Goal: Task Accomplishment & Management: Manage account settings

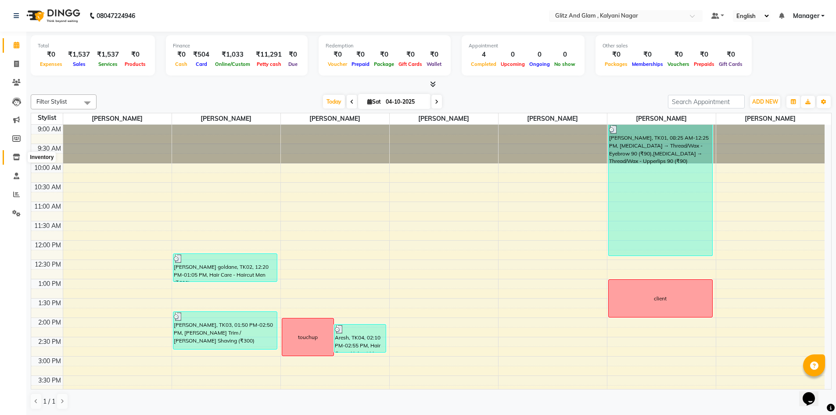
click at [16, 158] on icon at bounding box center [16, 157] width 7 height 7
select select
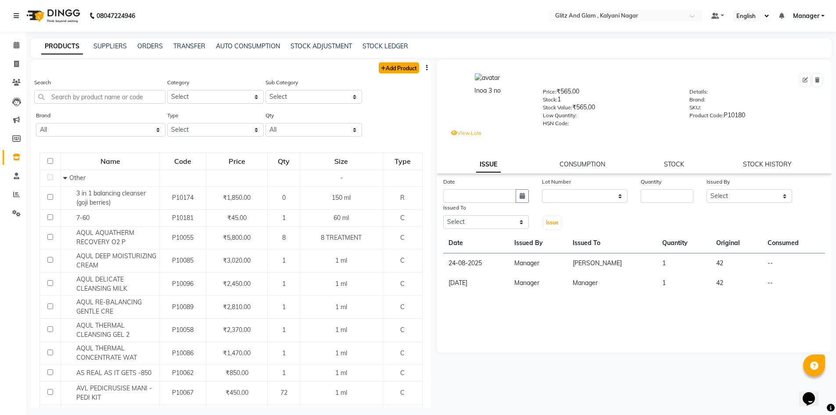
click at [385, 65] on link "Add Product" at bounding box center [399, 67] width 40 height 11
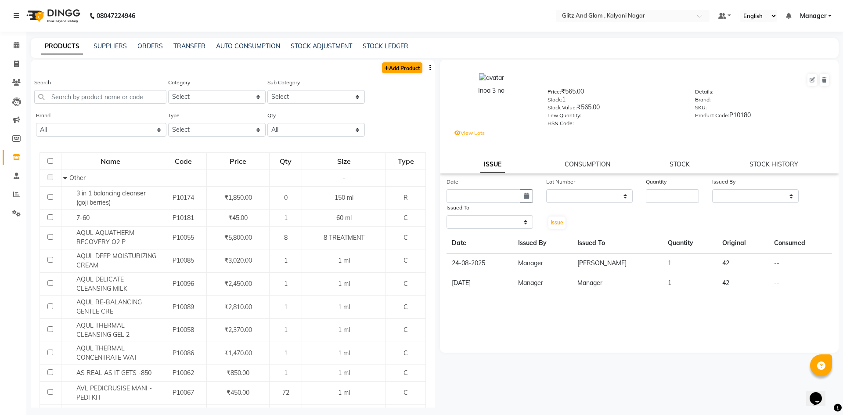
select select "true"
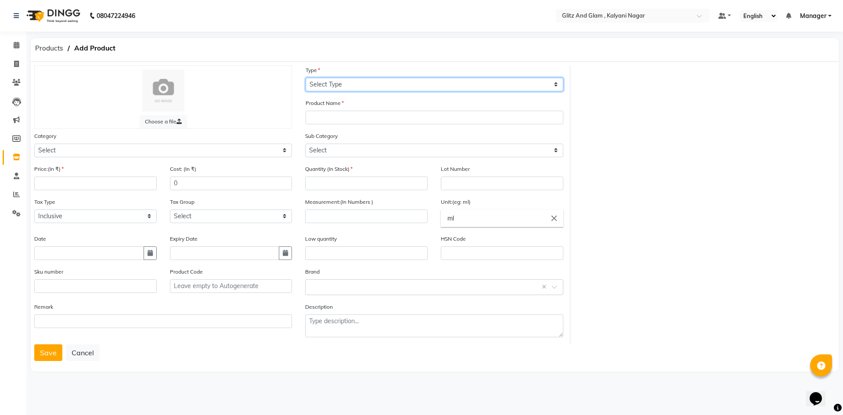
click at [329, 84] on select "Select Type Both Retail Consumable" at bounding box center [434, 85] width 258 height 14
select select "C"
click at [305, 78] on select "Select Type Both Retail Consumable" at bounding box center [434, 85] width 258 height 14
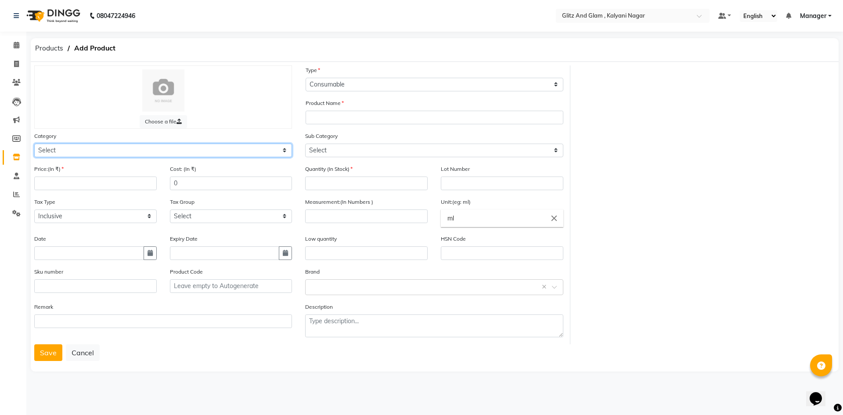
click at [144, 154] on select "Select Hair Skin Makeup Personal Care Appliances Beard Waxing Disposable Thread…" at bounding box center [163, 151] width 258 height 14
select select "1272001750"
click at [34, 144] on select "Select Hair Skin Makeup Personal Care Appliances Beard Waxing Disposable Thread…" at bounding box center [163, 151] width 258 height 14
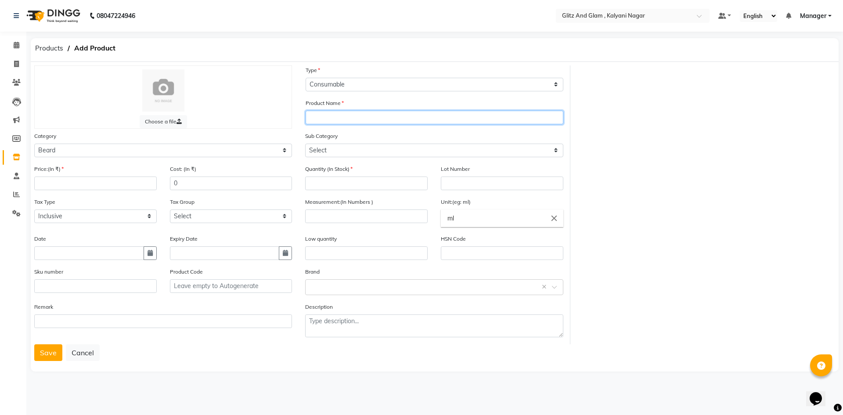
click at [332, 118] on input "text" at bounding box center [434, 118] width 258 height 14
type input "Beard oil"
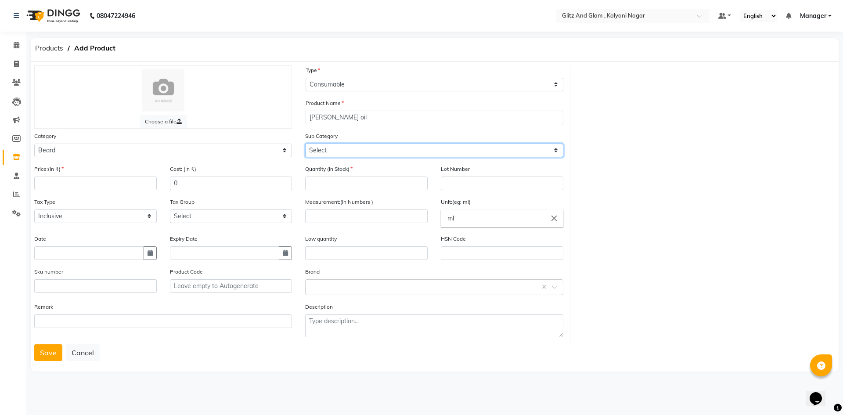
click at [350, 153] on select "Select Cream Soap Pre Shave After Shave Styling Appliances" at bounding box center [434, 151] width 258 height 14
select select "1272001754"
click at [305, 144] on select "Select Cream Soap Pre Shave After Shave Styling Appliances" at bounding box center [434, 151] width 258 height 14
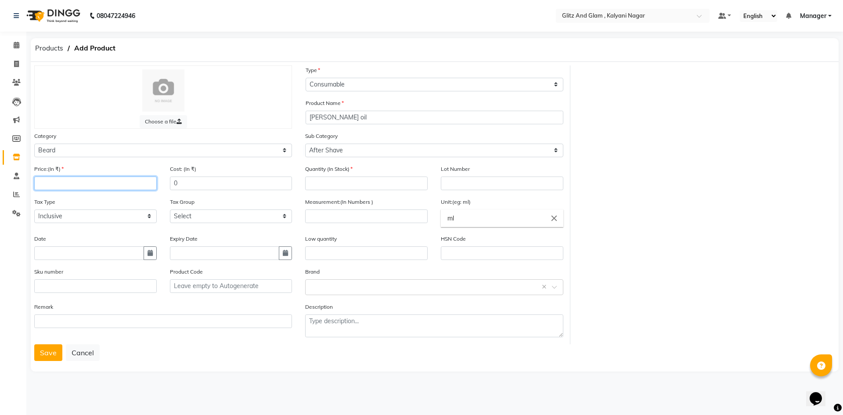
click at [68, 180] on input "number" at bounding box center [95, 183] width 122 height 14
click at [312, 184] on input "number" at bounding box center [366, 183] width 122 height 14
type input "2"
click at [455, 184] on input "text" at bounding box center [502, 183] width 122 height 14
type input "none"
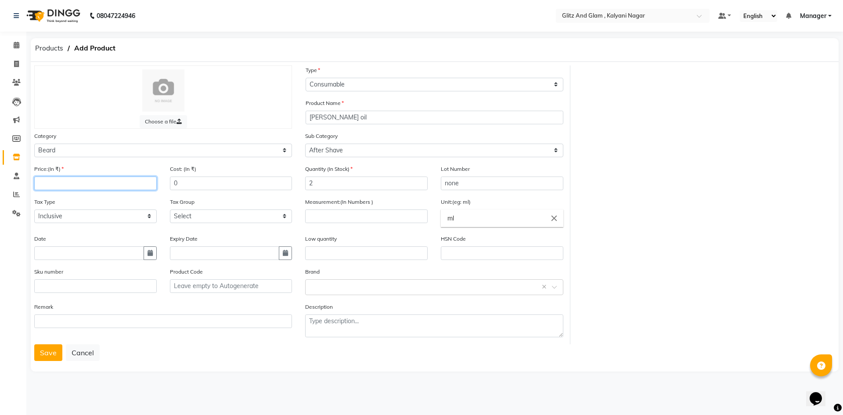
click at [93, 182] on input "number" at bounding box center [95, 183] width 122 height 14
type input "2358"
click at [40, 346] on button "Save" at bounding box center [48, 352] width 28 height 17
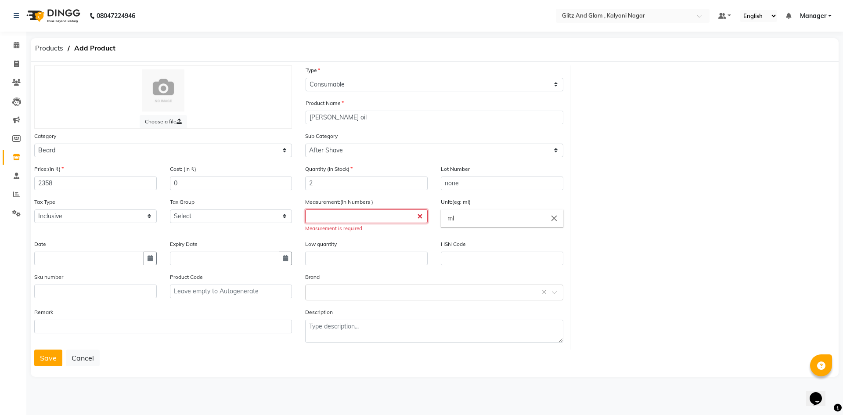
click at [370, 215] on input "number" at bounding box center [366, 216] width 122 height 14
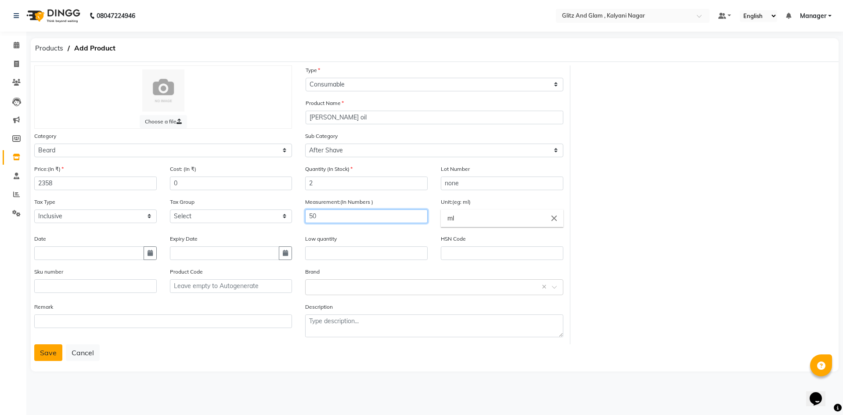
type input "50"
click at [48, 352] on button "Save" at bounding box center [48, 352] width 28 height 17
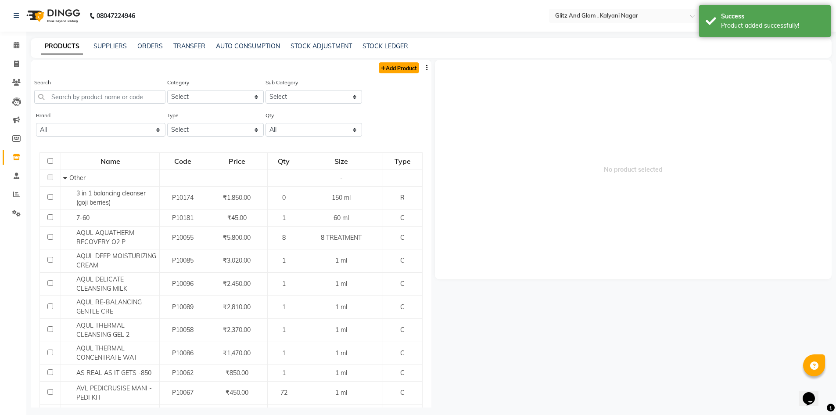
click at [394, 70] on link "Add Product" at bounding box center [399, 67] width 40 height 11
select select "true"
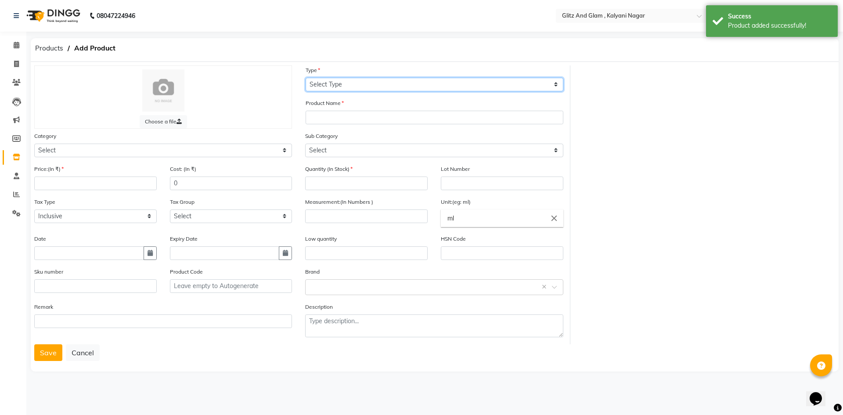
drag, startPoint x: 327, startPoint y: 83, endPoint x: 327, endPoint y: 91, distance: 7.5
click at [327, 83] on select "Select Type Both Retail Consumable" at bounding box center [434, 85] width 258 height 14
click at [305, 78] on select "Select Type Both Retail Consumable" at bounding box center [434, 85] width 258 height 14
click at [327, 84] on select "Select Type Both Retail Consumable" at bounding box center [434, 85] width 258 height 14
select select "B"
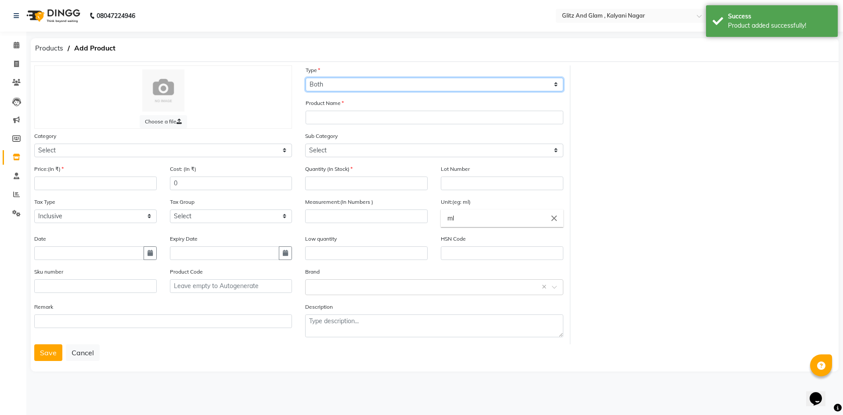
click at [305, 78] on select "Select Type Both Retail Consumable" at bounding box center [434, 85] width 258 height 14
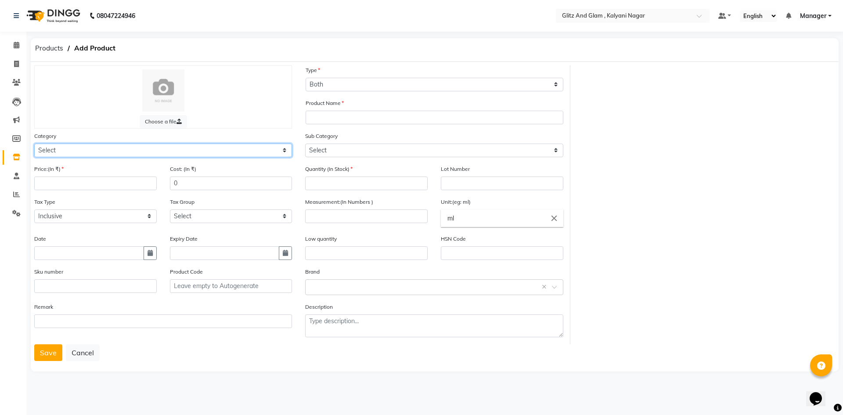
click at [168, 153] on select "Select Hair Skin Makeup Personal Care Appliances Beard Waxing Disposable Thread…" at bounding box center [163, 151] width 258 height 14
select select "1272001750"
click at [34, 144] on select "Select Hair Skin Makeup Personal Care Appliances Beard Waxing Disposable Thread…" at bounding box center [163, 151] width 258 height 14
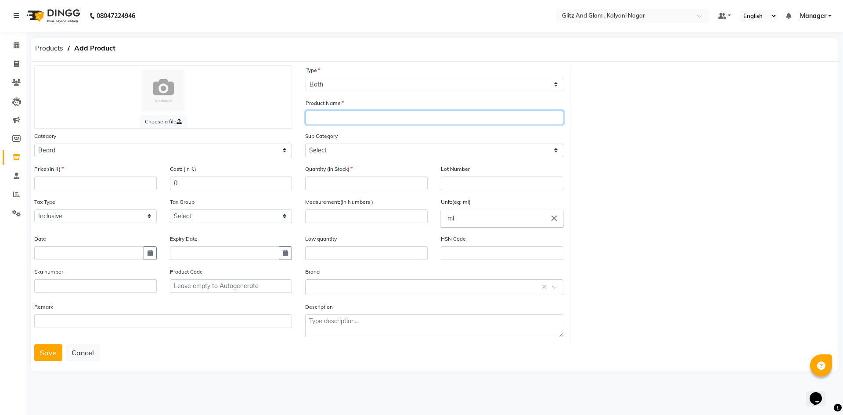
click at [348, 120] on input "text" at bounding box center [434, 118] width 258 height 14
type input "Opuntia Finishing balm"
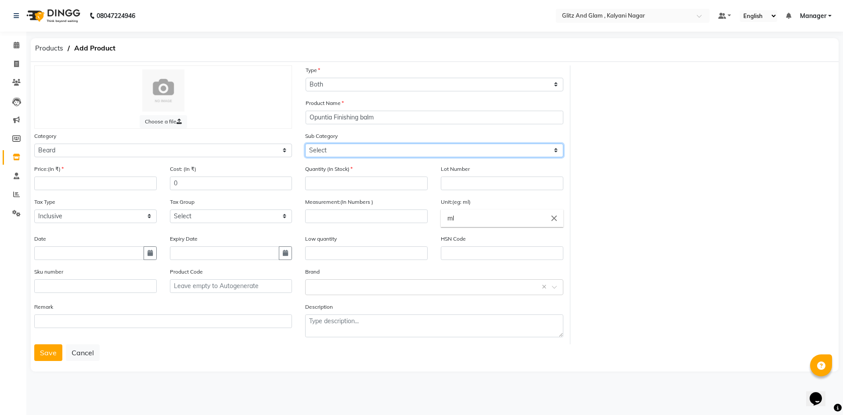
click at [328, 151] on select "Select Cream Soap Pre Shave After Shave Styling Appliances" at bounding box center [434, 151] width 258 height 14
select select "1272001754"
click at [305, 144] on select "Select Cream Soap Pre Shave After Shave Styling Appliances" at bounding box center [434, 151] width 258 height 14
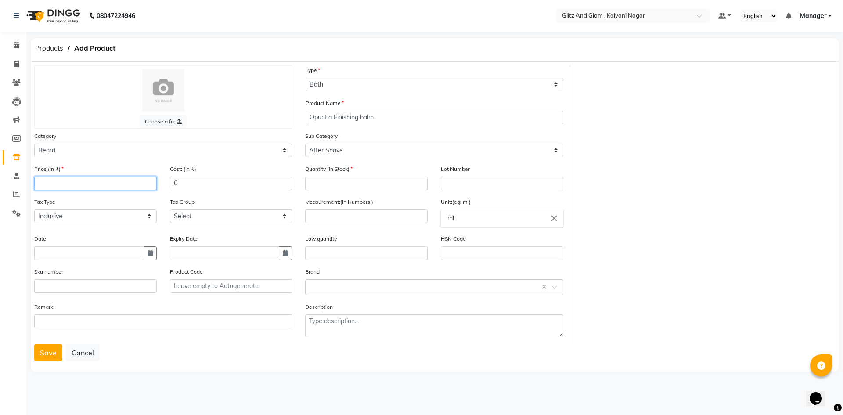
click at [125, 188] on input "number" at bounding box center [95, 183] width 122 height 14
type input "2650"
click at [339, 185] on input "number" at bounding box center [366, 183] width 122 height 14
type input "2"
click at [458, 179] on input "text" at bounding box center [502, 183] width 122 height 14
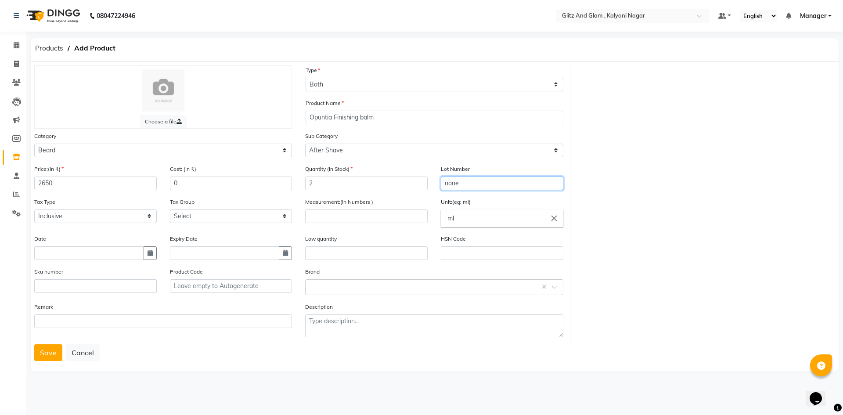
type input "none"
click at [324, 214] on input "number" at bounding box center [366, 216] width 122 height 14
type input "100"
click at [51, 353] on button "Save" at bounding box center [48, 352] width 28 height 17
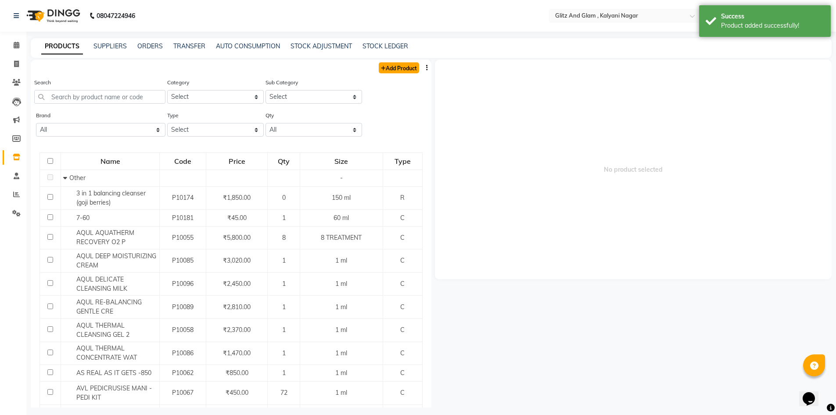
click at [385, 68] on link "Add Product" at bounding box center [399, 67] width 40 height 11
select select "true"
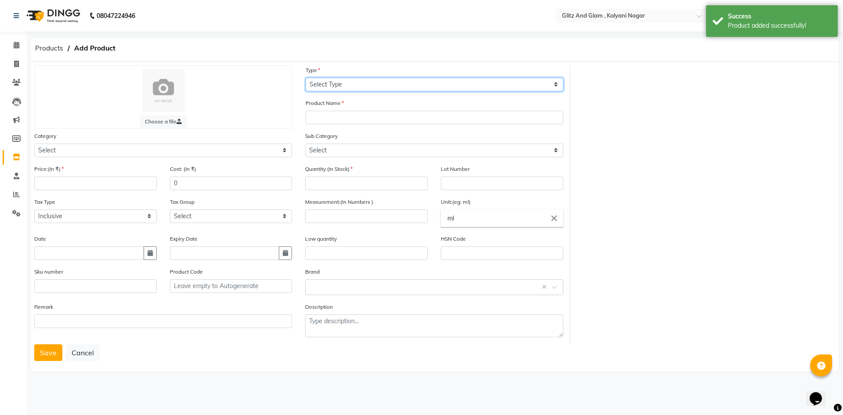
click at [373, 86] on select "Select Type Both Retail Consumable" at bounding box center [434, 85] width 258 height 14
select select "B"
click at [305, 78] on select "Select Type Both Retail Consumable" at bounding box center [434, 85] width 258 height 14
click at [77, 141] on div "Category Select Hair Skin Makeup Personal Care Appliances Beard Waxing Disposab…" at bounding box center [163, 144] width 258 height 26
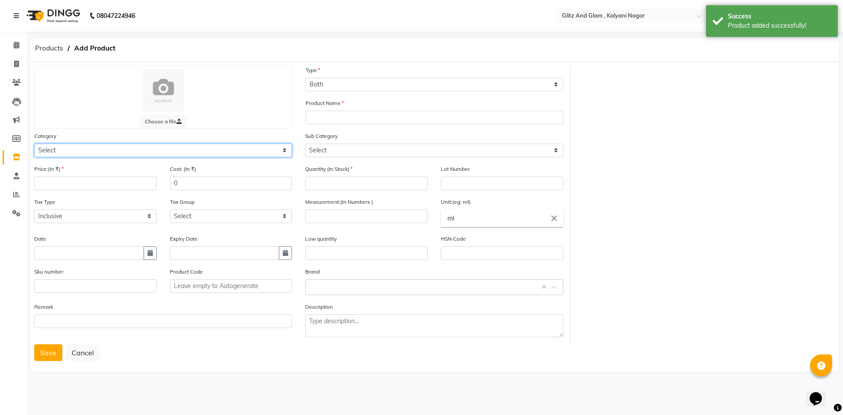
click at [77, 153] on select "Select Hair Skin Makeup Personal Care Appliances Beard Waxing Disposable Thread…" at bounding box center [163, 151] width 258 height 14
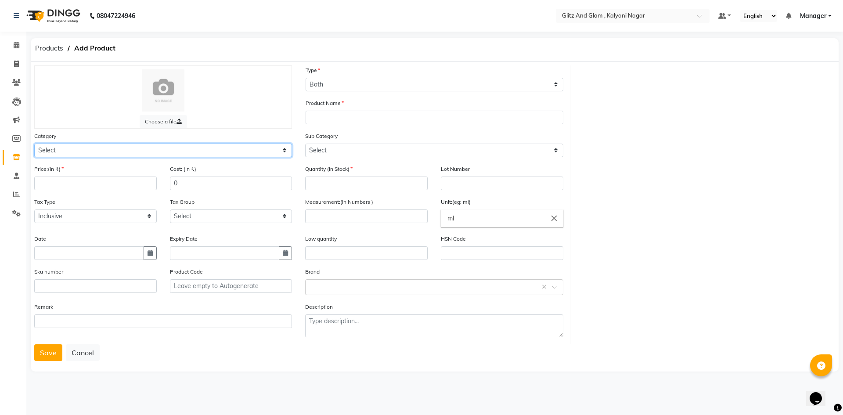
select select "1272001750"
click at [34, 144] on select "Select Hair Skin Makeup Personal Care Appliances Beard Waxing Disposable Thread…" at bounding box center [163, 151] width 258 height 14
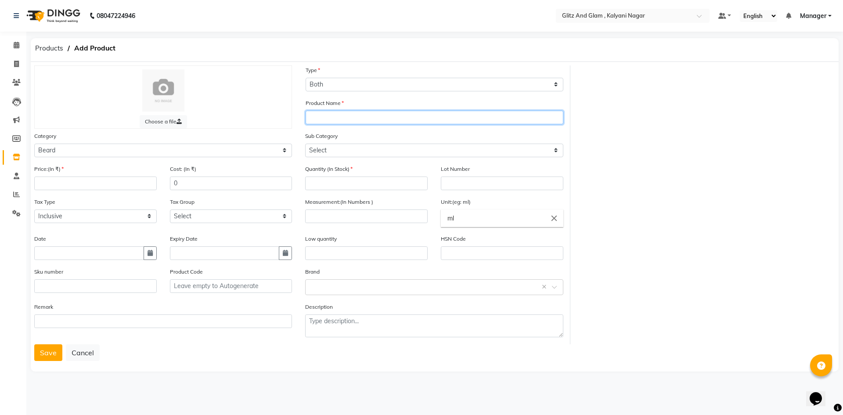
click at [345, 119] on input "text" at bounding box center [434, 118] width 258 height 14
type input "Opuntia Repowering lotion"
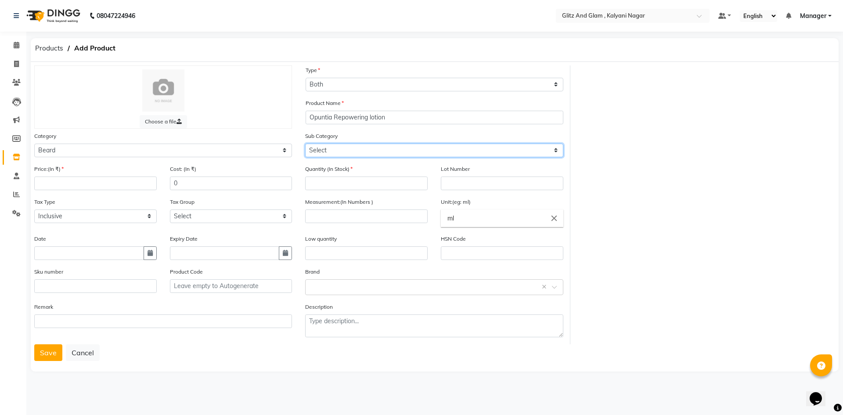
click at [333, 152] on select "Select Cream Soap Pre Shave After Shave Styling Appliances" at bounding box center [434, 151] width 258 height 14
select select "1272001753"
click at [305, 144] on select "Select Cream Soap Pre Shave After Shave Styling Appliances" at bounding box center [434, 151] width 258 height 14
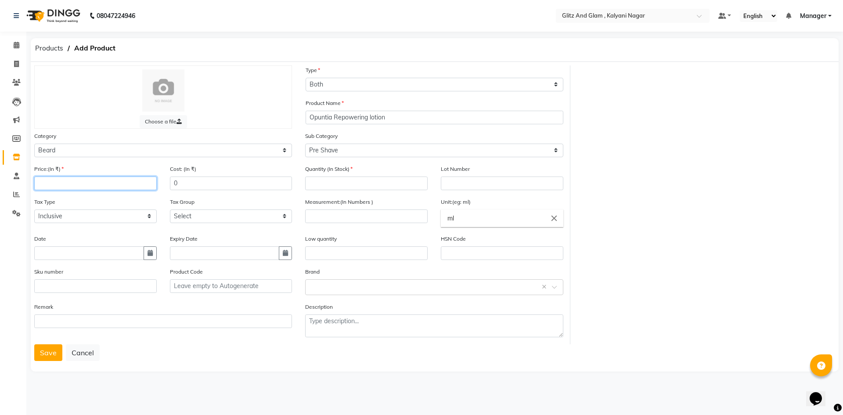
click at [103, 180] on input "number" at bounding box center [95, 183] width 122 height 14
type input "2900"
click at [370, 187] on input "number" at bounding box center [366, 183] width 122 height 14
type input "2"
click at [471, 183] on input "text" at bounding box center [502, 183] width 122 height 14
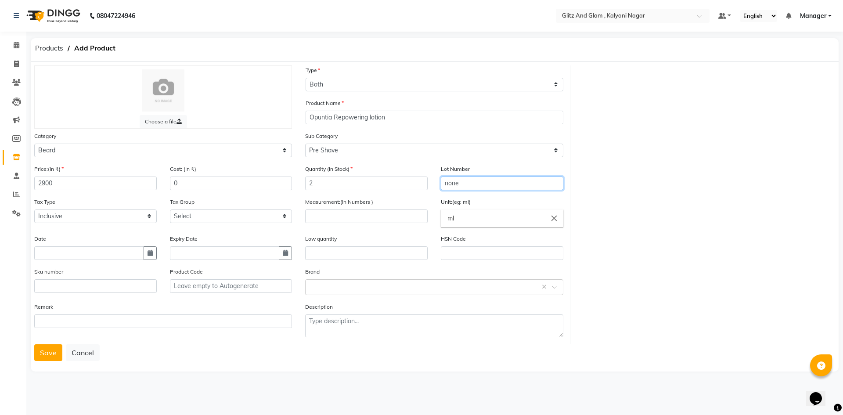
type input "none"
click at [331, 212] on input "number" at bounding box center [366, 216] width 122 height 14
type input "100"
click at [49, 349] on button "Save" at bounding box center [48, 352] width 28 height 17
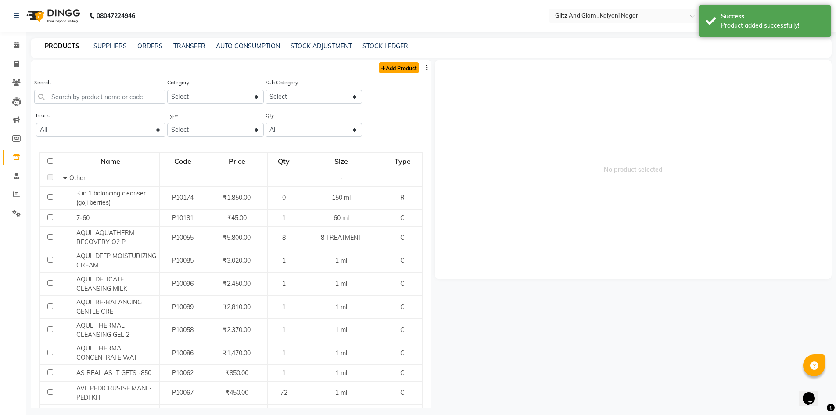
click at [399, 66] on link "Add Product" at bounding box center [399, 67] width 40 height 11
select select "true"
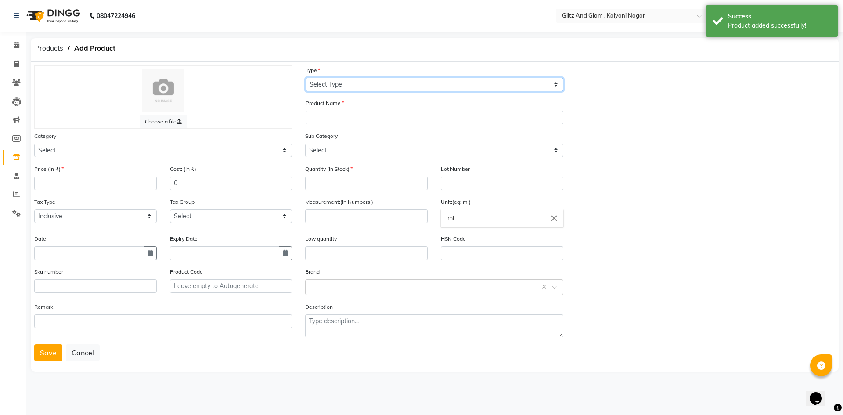
click at [327, 86] on select "Select Type Both Retail Consumable" at bounding box center [434, 85] width 258 height 14
select select "B"
click at [305, 78] on select "Select Type Both Retail Consumable" at bounding box center [434, 85] width 258 height 14
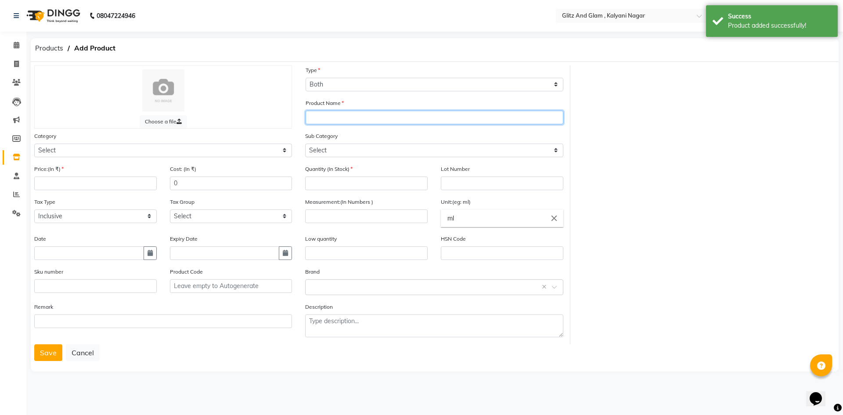
click at [324, 119] on input "text" at bounding box center [434, 118] width 258 height 14
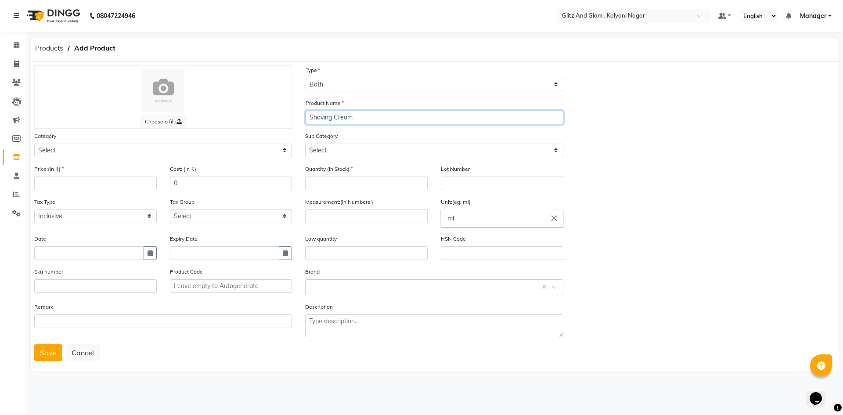
type input "Shaving Cream"
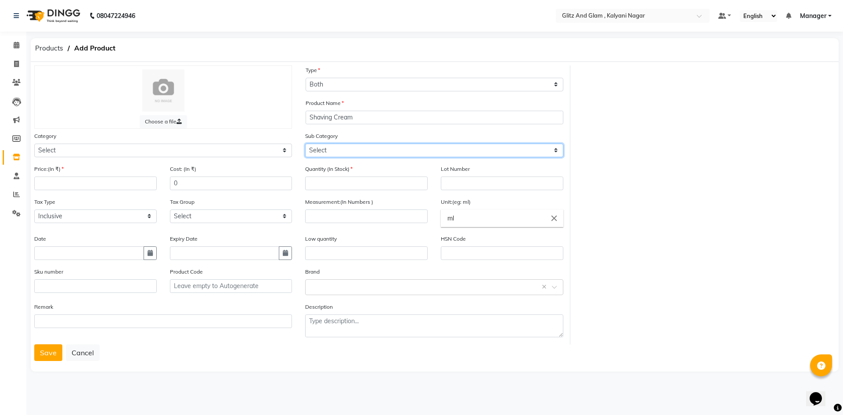
click at [327, 144] on select "Select" at bounding box center [434, 151] width 258 height 14
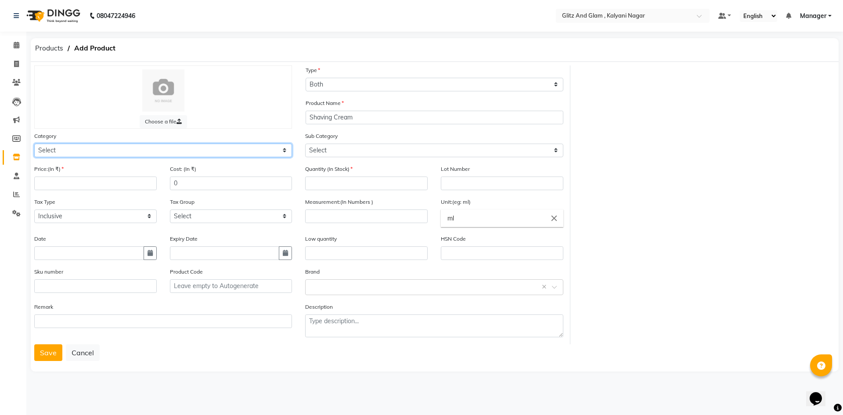
click at [282, 151] on select "Select Hair Skin Makeup Personal Care Appliances Beard Waxing Disposable Thread…" at bounding box center [163, 151] width 258 height 14
select select "1272001750"
click at [34, 144] on select "Select Hair Skin Makeup Personal Care Appliances Beard Waxing Disposable Thread…" at bounding box center [163, 151] width 258 height 14
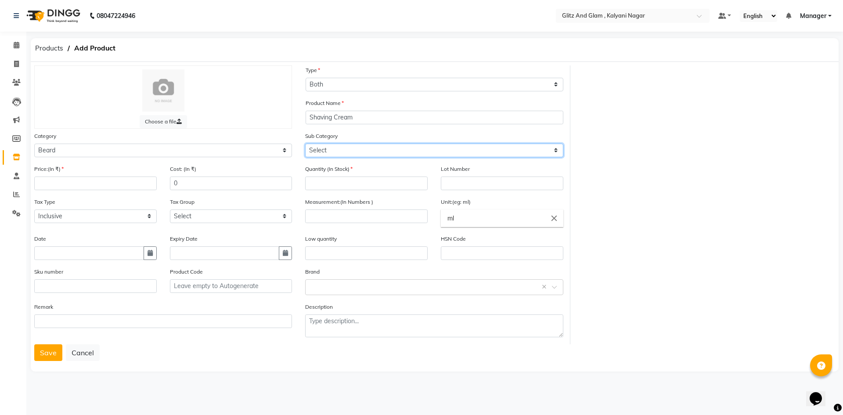
click at [359, 149] on select "Select Cream Soap Pre Shave After Shave Styling Appliances" at bounding box center [434, 151] width 258 height 14
select select "1272001751"
click at [305, 144] on select "Select Cream Soap Pre Shave After Shave Styling Appliances" at bounding box center [434, 151] width 258 height 14
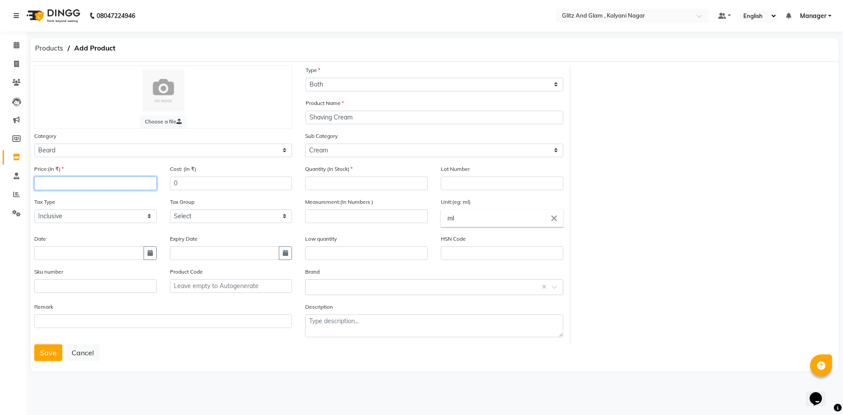
click at [83, 186] on input "number" at bounding box center [95, 183] width 122 height 14
type input "1468"
click at [319, 183] on input "number" at bounding box center [366, 183] width 122 height 14
type input "2"
click at [462, 179] on input "text" at bounding box center [502, 183] width 122 height 14
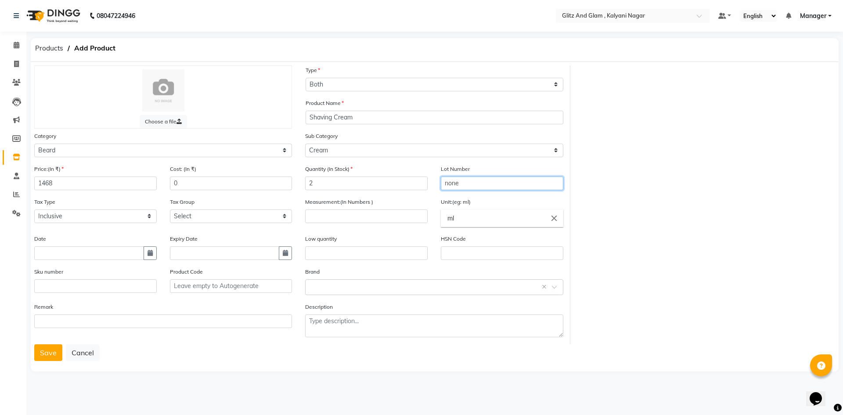
type input "none"
click at [422, 217] on input "number" at bounding box center [366, 216] width 122 height 14
type input "125"
click at [40, 352] on button "Save" at bounding box center [48, 352] width 28 height 17
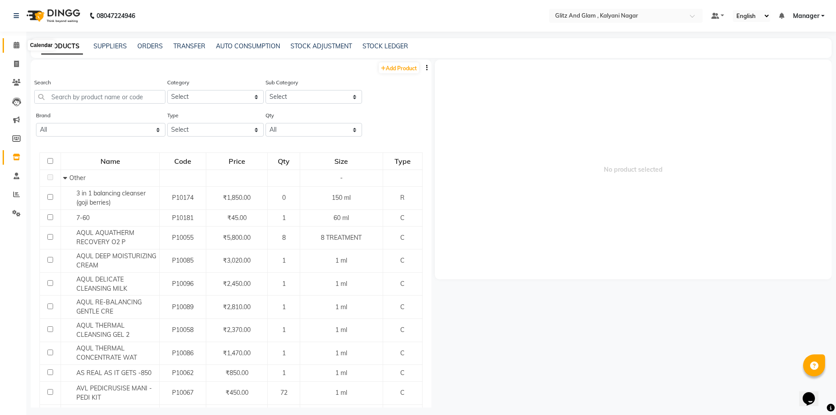
click at [14, 44] on icon at bounding box center [17, 45] width 6 height 7
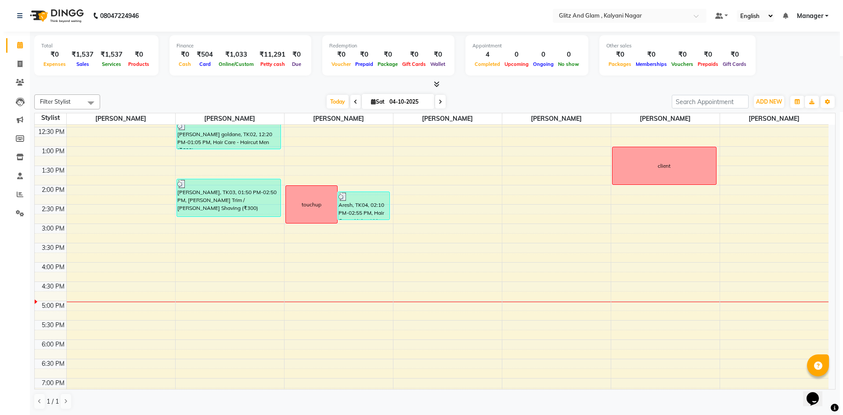
scroll to position [132, 0]
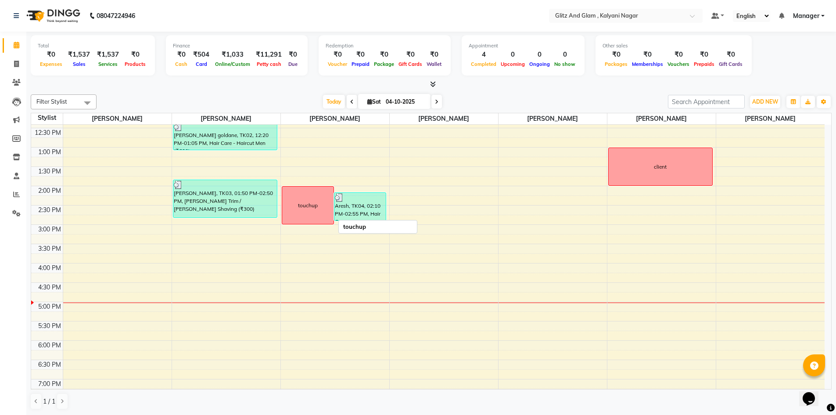
click at [308, 207] on div "touchup" at bounding box center [308, 205] width 20 height 8
click at [353, 216] on span "Delete Block Time" at bounding box center [349, 217] width 50 height 9
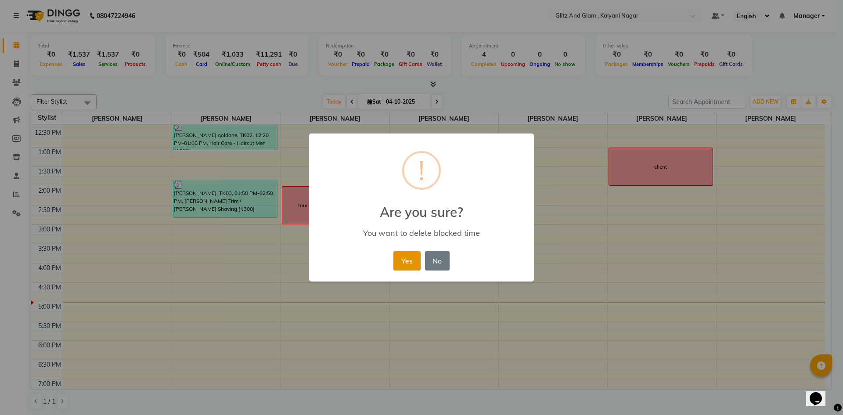
click at [408, 256] on button "Yes" at bounding box center [406, 260] width 27 height 19
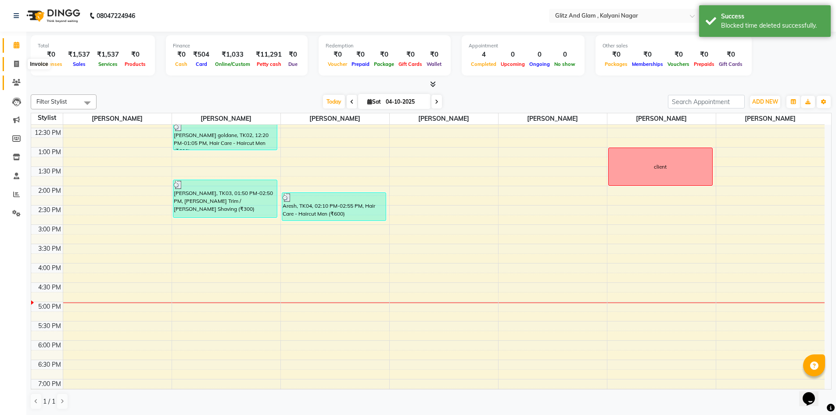
drag, startPoint x: 15, startPoint y: 63, endPoint x: 20, endPoint y: 75, distance: 13.0
click at [15, 63] on icon at bounding box center [16, 64] width 5 height 7
select select "service"
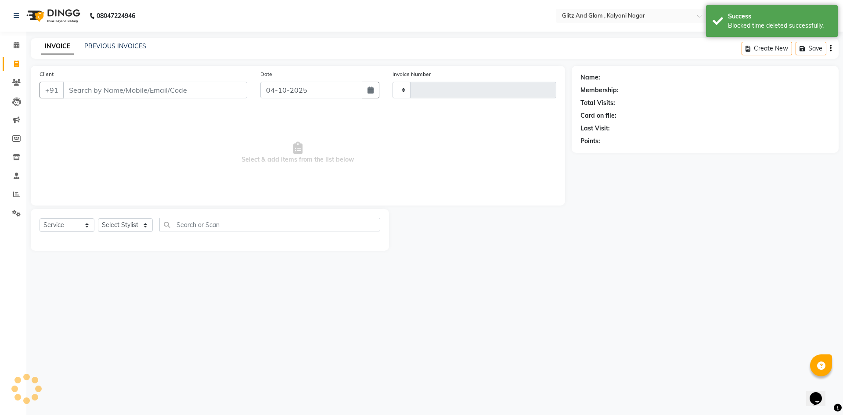
type input "0943"
select select "7347"
click at [113, 226] on select "Select Stylist [PERSON_NAME] [PERSON_NAME] [PERSON_NAME] [PERSON_NAME] [PERSON_…" at bounding box center [125, 225] width 55 height 14
select select "65895"
click at [98, 218] on select "Select Stylist [PERSON_NAME] [PERSON_NAME] [PERSON_NAME] [PERSON_NAME] [PERSON_…" at bounding box center [125, 225] width 55 height 14
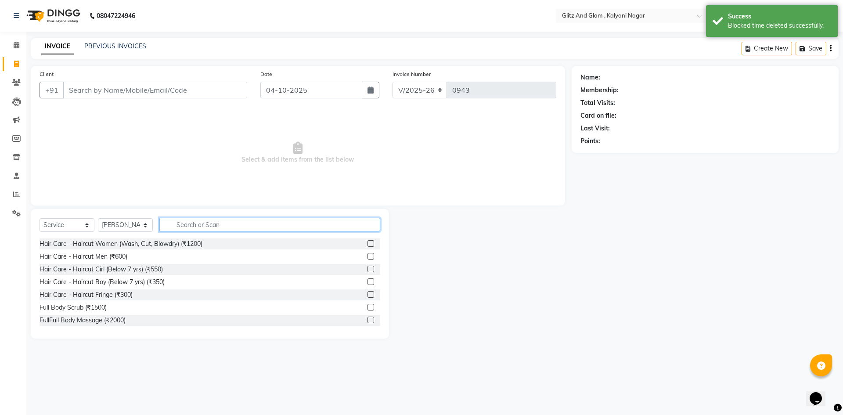
click at [215, 227] on input "text" at bounding box center [269, 225] width 221 height 14
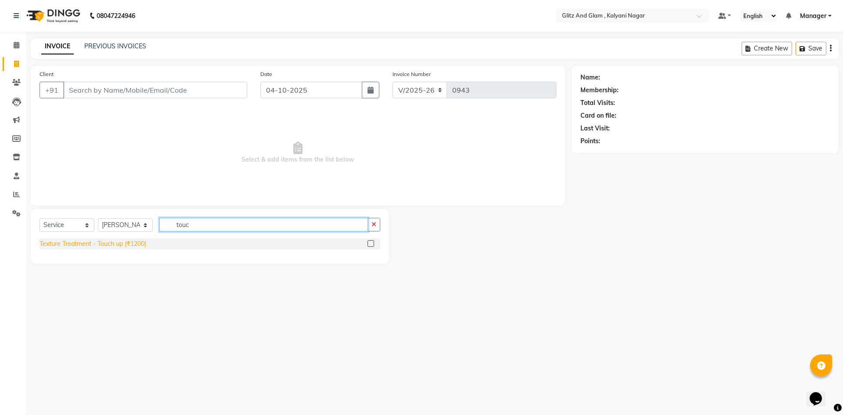
type input "touc"
click at [50, 241] on div "Texture Treatment - Touch up (₹1200)" at bounding box center [93, 243] width 107 height 9
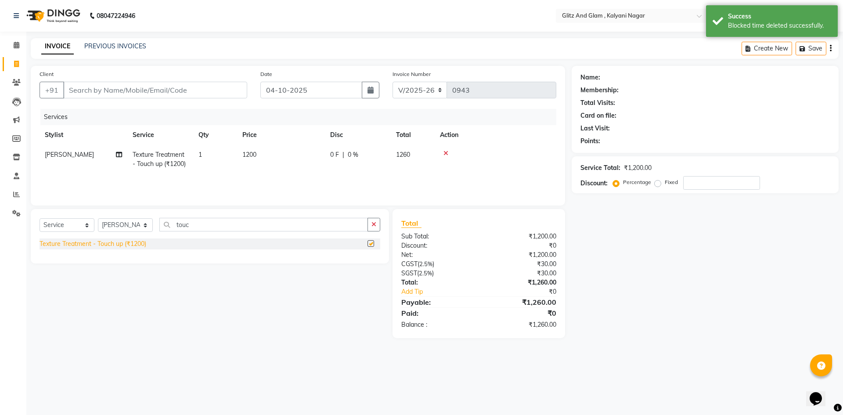
checkbox input "false"
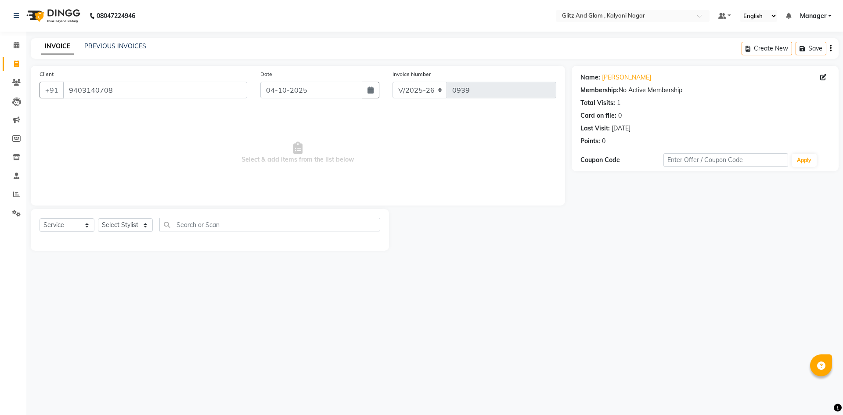
select select "7347"
select select "service"
click at [16, 46] on icon at bounding box center [17, 45] width 6 height 7
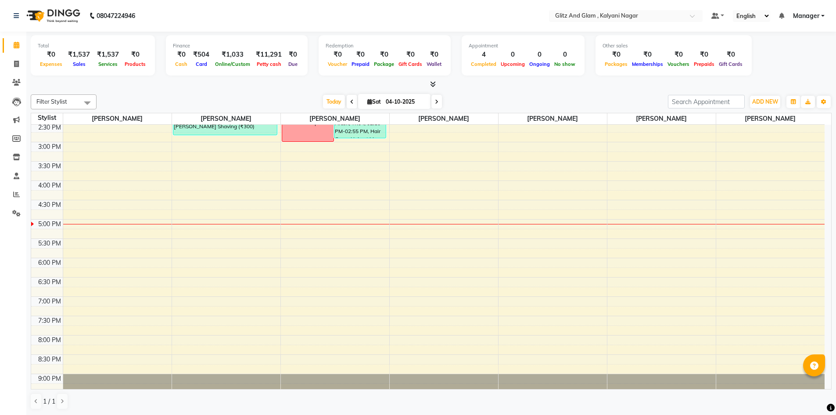
scroll to position [237, 0]
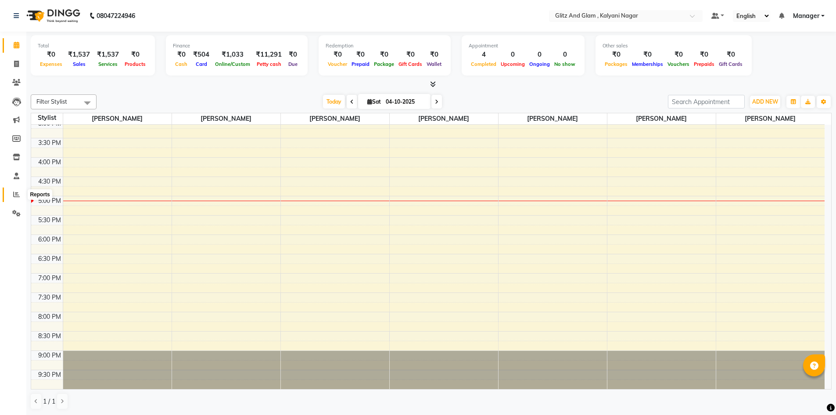
click at [11, 194] on span at bounding box center [16, 195] width 15 height 10
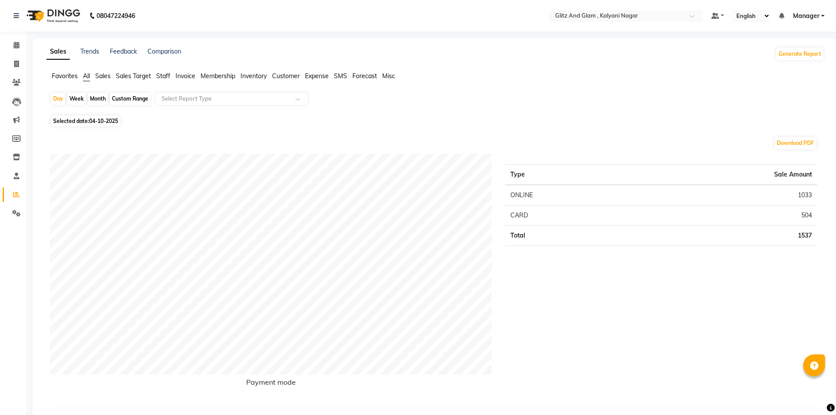
click at [94, 97] on div "Month" at bounding box center [98, 99] width 20 height 12
select select "10"
select select "2025"
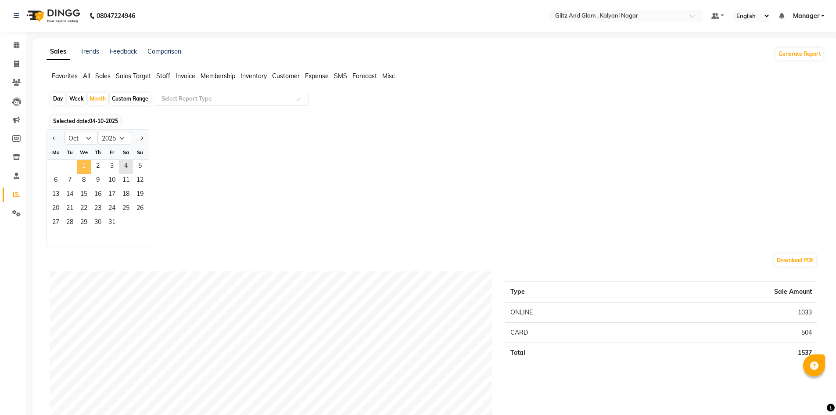
click at [83, 160] on span "1" at bounding box center [84, 167] width 14 height 14
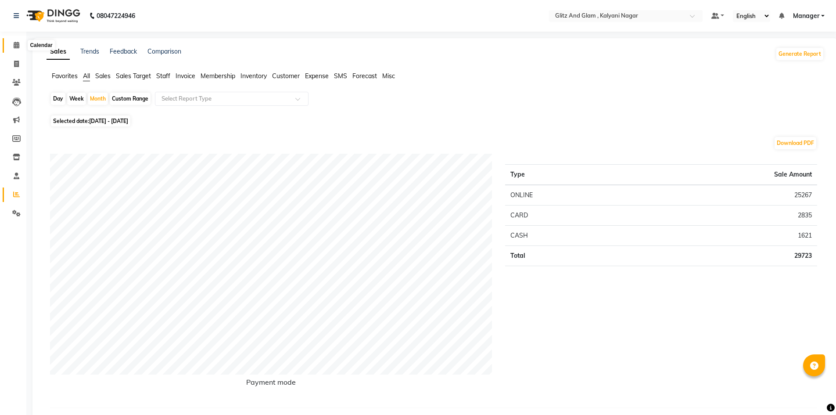
click at [12, 46] on span at bounding box center [16, 45] width 15 height 10
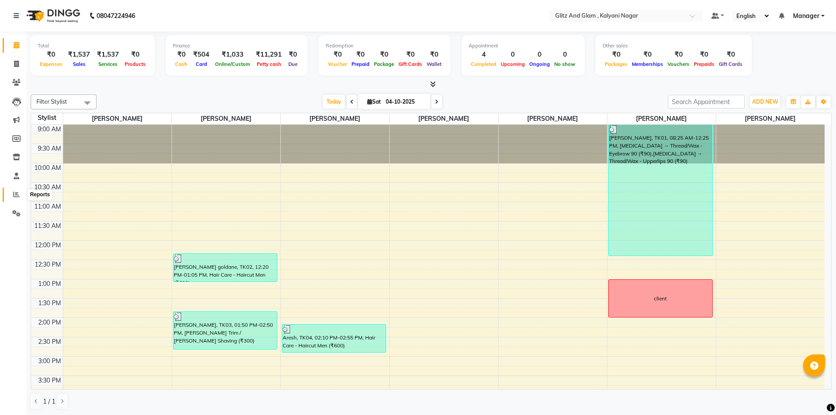
click at [13, 194] on span at bounding box center [16, 195] width 15 height 10
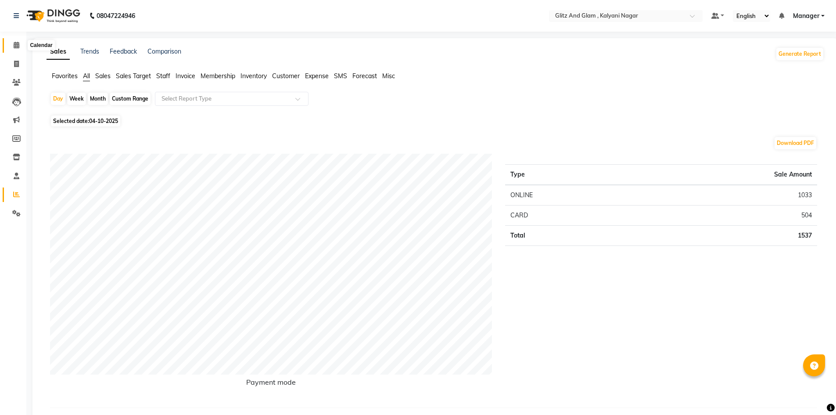
click at [14, 47] on icon at bounding box center [17, 45] width 6 height 7
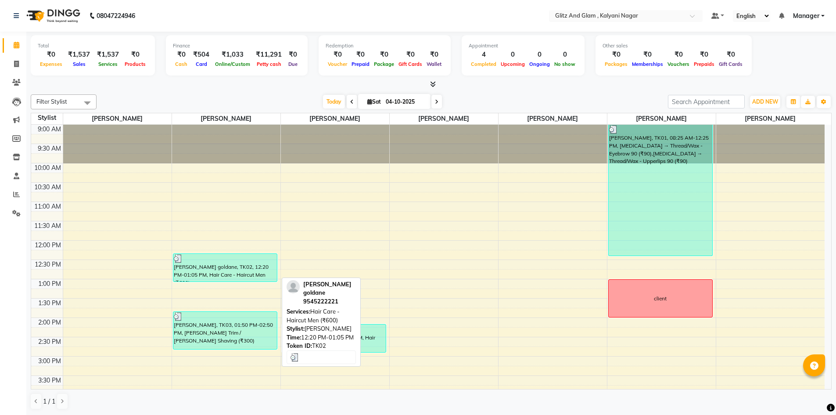
click at [235, 272] on div "[PERSON_NAME] goldane, TK02, 12:20 PM-01:05 PM, Hair Care - Haircut Men (₹600)" at bounding box center [225, 268] width 104 height 28
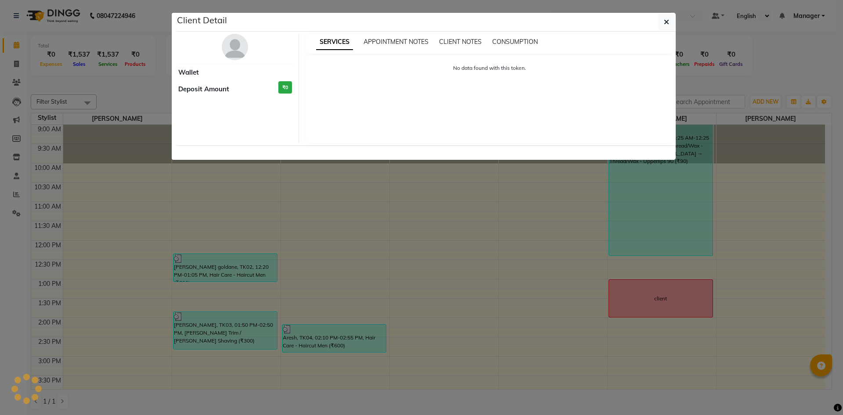
select select "3"
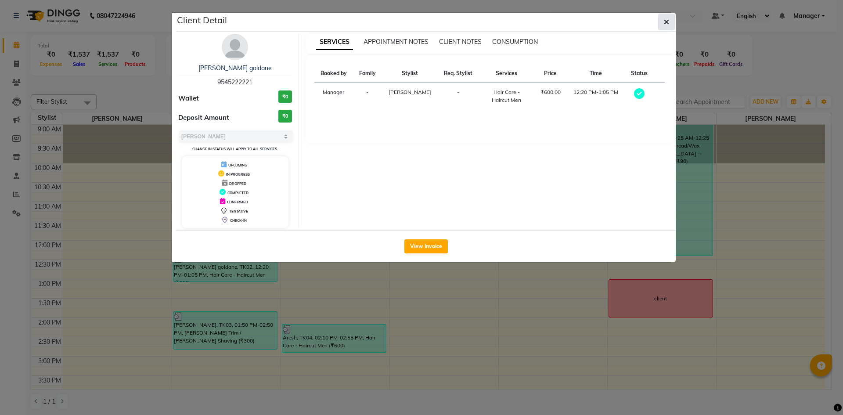
click at [674, 21] on button "button" at bounding box center [666, 22] width 17 height 17
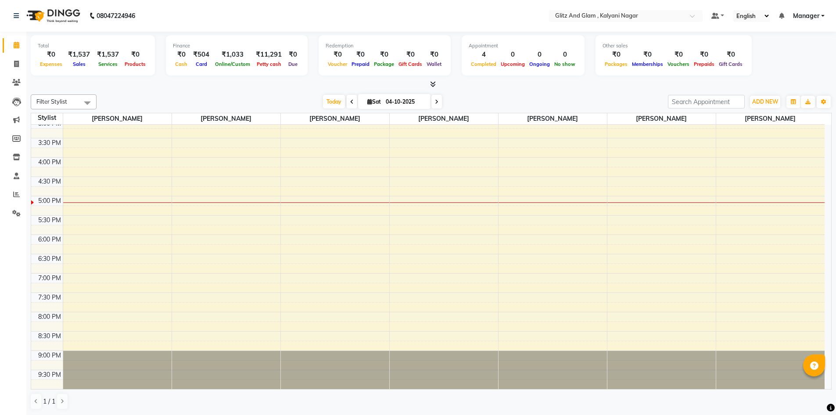
scroll to position [0, 0]
click at [17, 65] on icon at bounding box center [16, 63] width 5 height 7
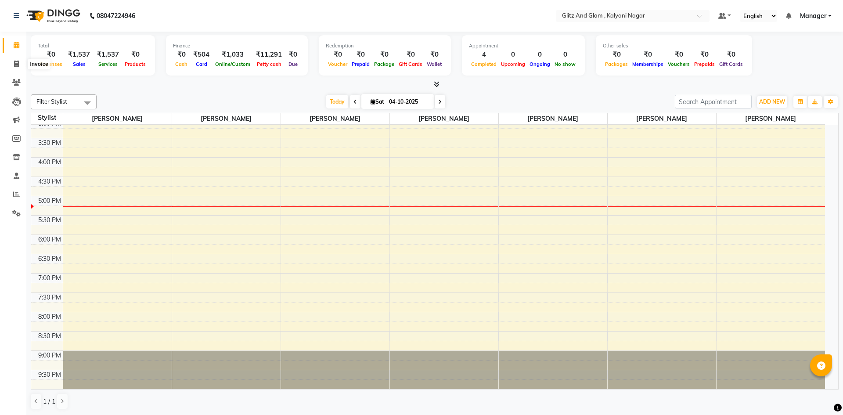
select select "7347"
select select "service"
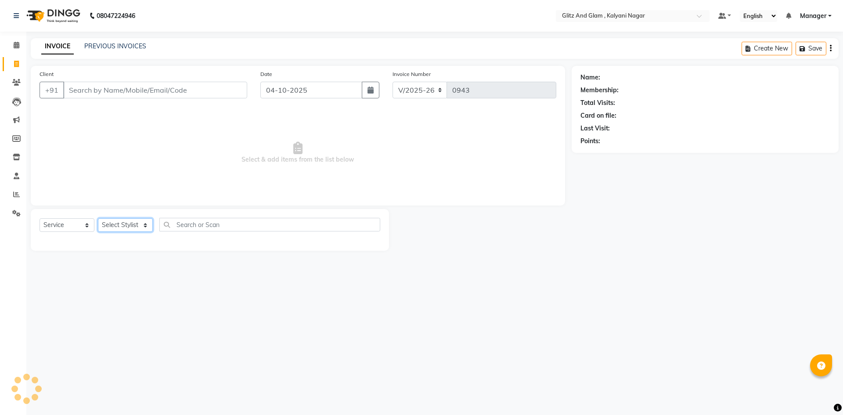
click at [136, 225] on select "Select Stylist [PERSON_NAME] [PERSON_NAME] [PERSON_NAME] [PERSON_NAME] [PERSON_…" at bounding box center [125, 225] width 55 height 14
select select "65895"
click at [98, 218] on select "Select Stylist [PERSON_NAME] [PERSON_NAME] [PERSON_NAME] [PERSON_NAME] [PERSON_…" at bounding box center [125, 225] width 55 height 14
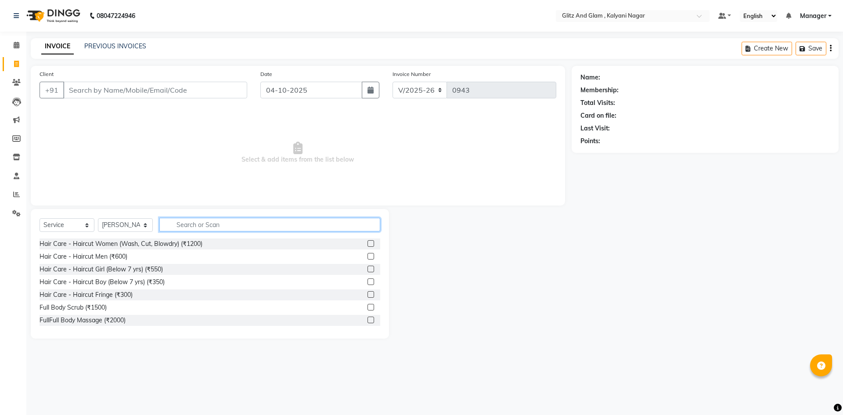
click at [200, 224] on input "text" at bounding box center [269, 225] width 221 height 14
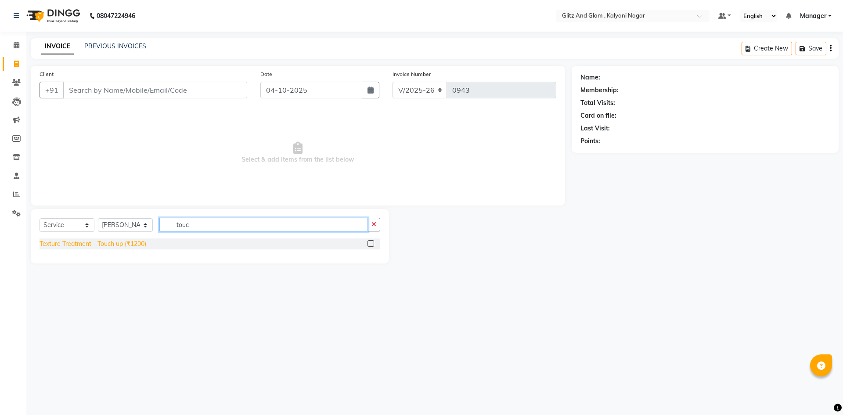
type input "touc"
click at [140, 243] on div "Texture Treatment - Touch up (₹1200)" at bounding box center [93, 243] width 107 height 9
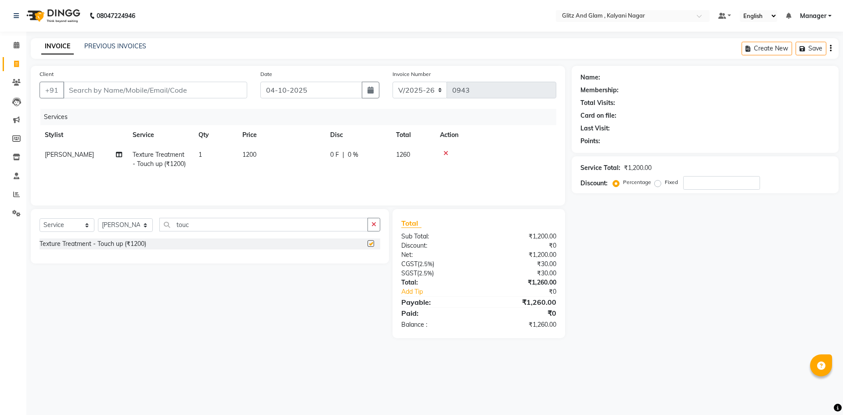
checkbox input "false"
click at [130, 87] on input "Client" at bounding box center [155, 90] width 184 height 17
type input "8"
type input "0"
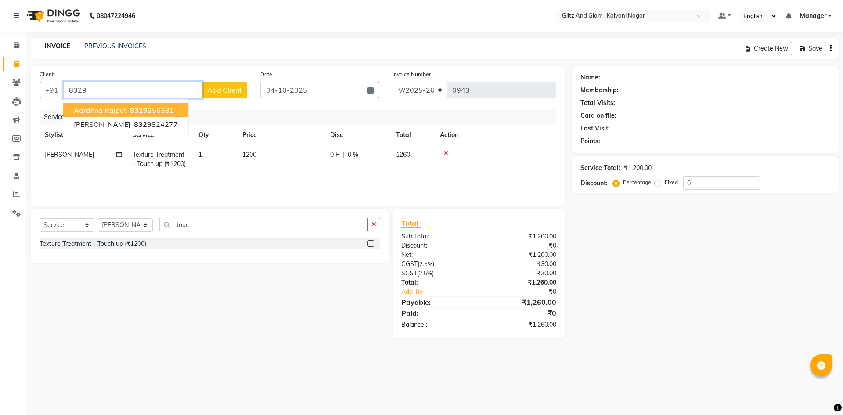
click at [110, 111] on span "aardhna rajput" at bounding box center [100, 110] width 53 height 9
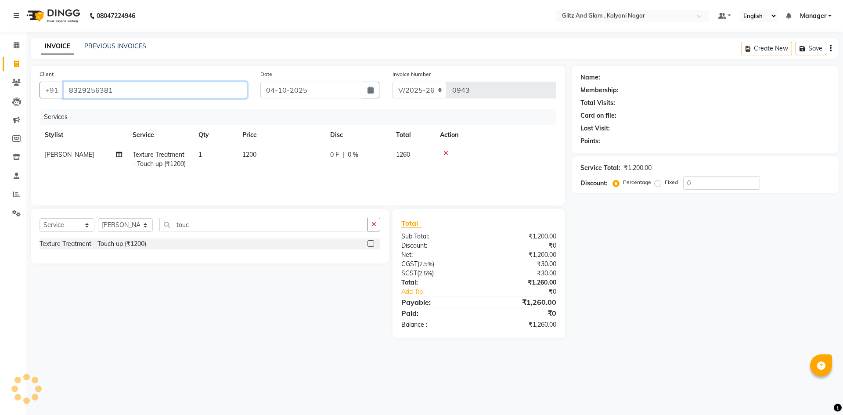
type input "8329256381"
select select "1: Object"
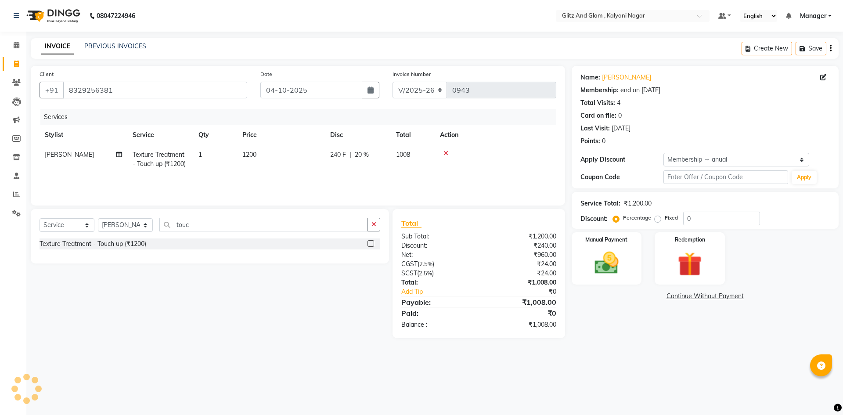
type input "20"
click at [619, 255] on img at bounding box center [606, 262] width 41 height 29
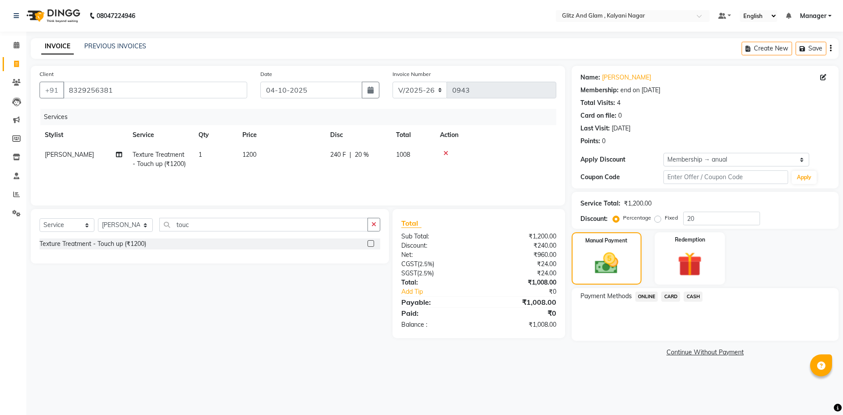
click at [646, 295] on span "ONLINE" at bounding box center [646, 296] width 23 height 10
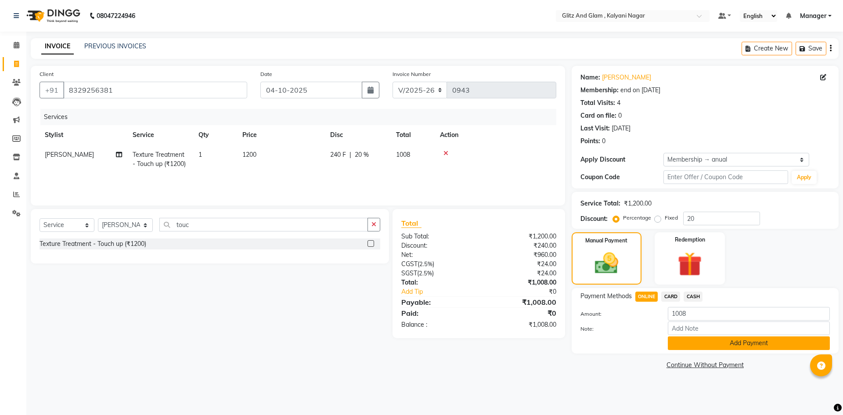
click at [683, 348] on button "Add Payment" at bounding box center [749, 343] width 162 height 14
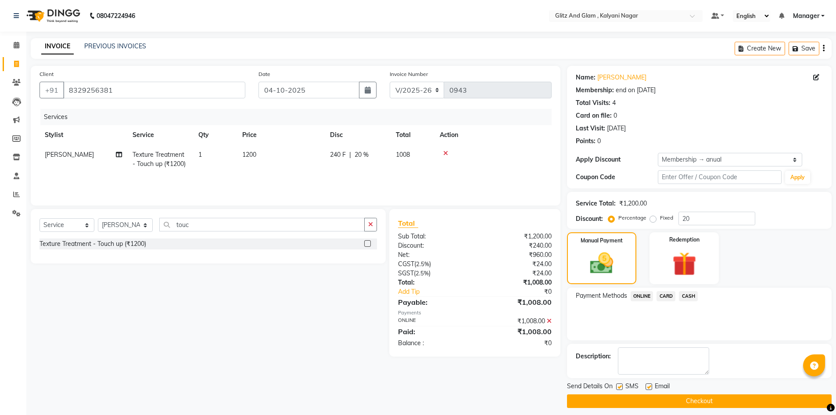
click at [697, 399] on button "Checkout" at bounding box center [699, 401] width 265 height 14
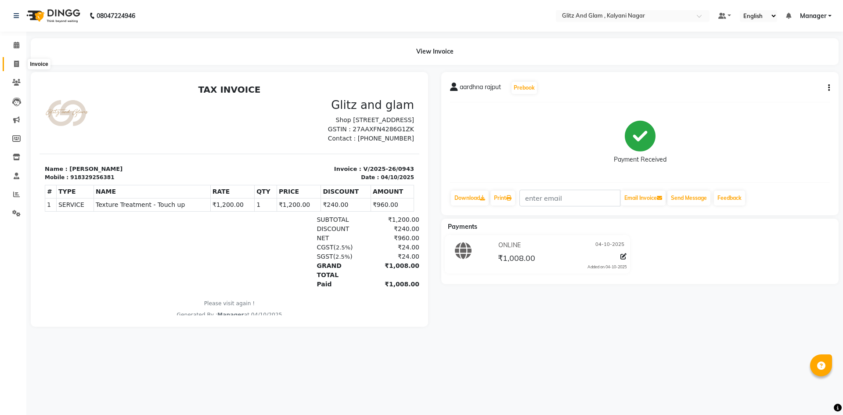
click at [16, 65] on icon at bounding box center [16, 64] width 5 height 7
select select "service"
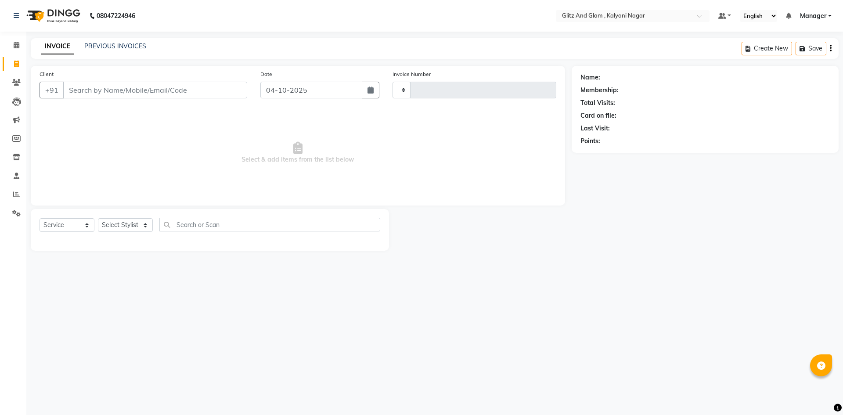
type input "0944"
select select "7347"
click at [16, 47] on icon at bounding box center [17, 45] width 6 height 7
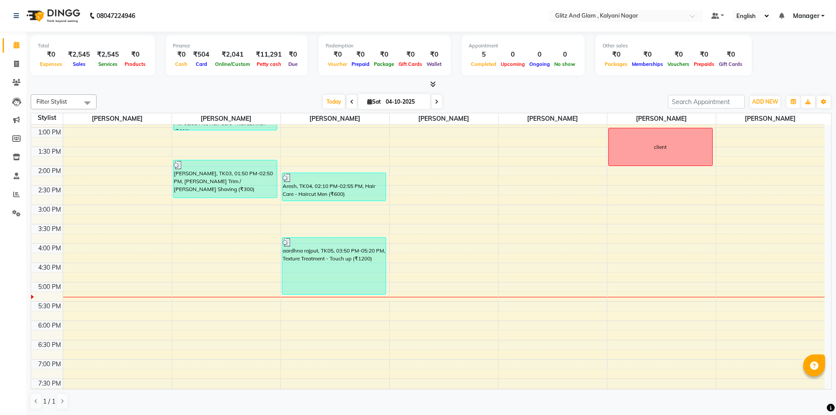
scroll to position [176, 0]
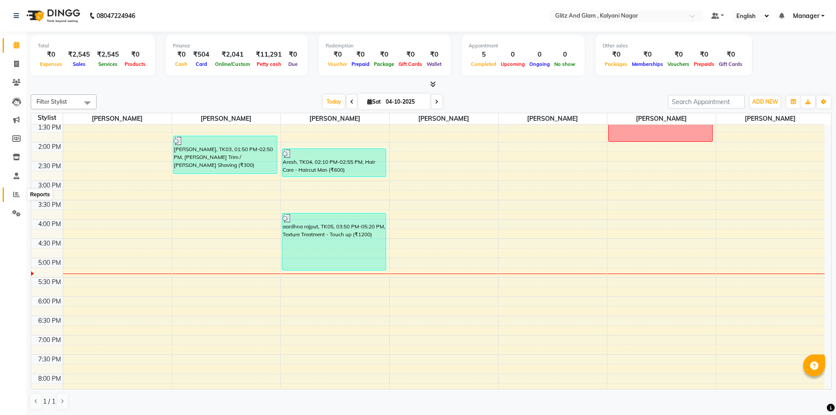
click at [16, 193] on icon at bounding box center [16, 194] width 7 height 7
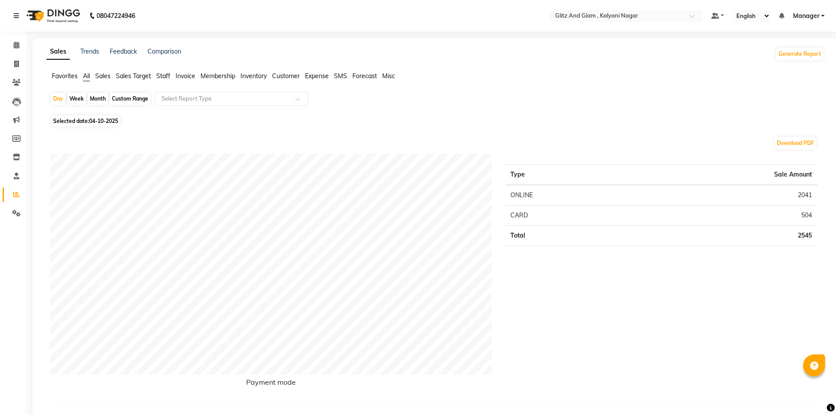
click at [96, 97] on div "Month" at bounding box center [98, 99] width 20 height 12
select select "10"
select select "2025"
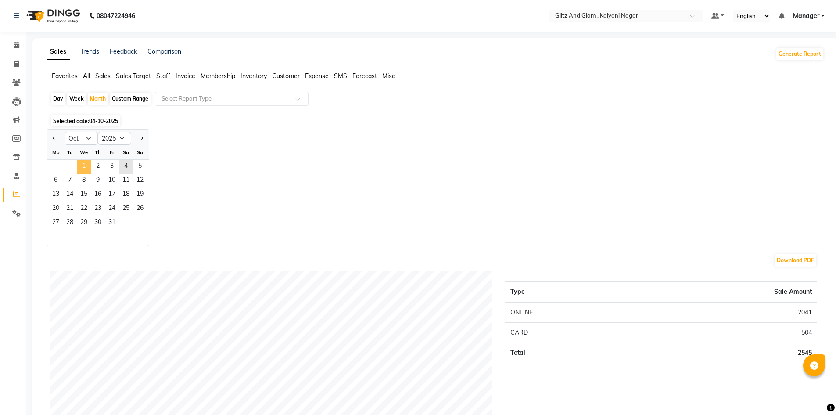
click at [86, 165] on span "1" at bounding box center [84, 167] width 14 height 14
